Goal: Book appointment/travel/reservation

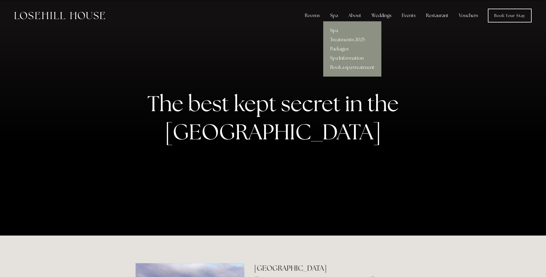
click at [339, 16] on div "Spa" at bounding box center [333, 16] width 17 height 12
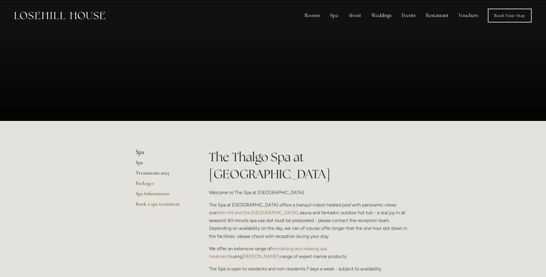
click at [145, 178] on link "Treatments 2025" at bounding box center [163, 174] width 55 height 10
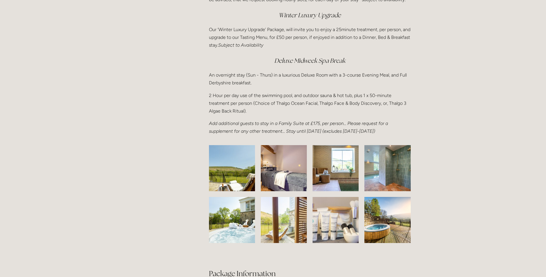
scroll to position [806, 0]
